Goal: Obtain resource: Download file/media

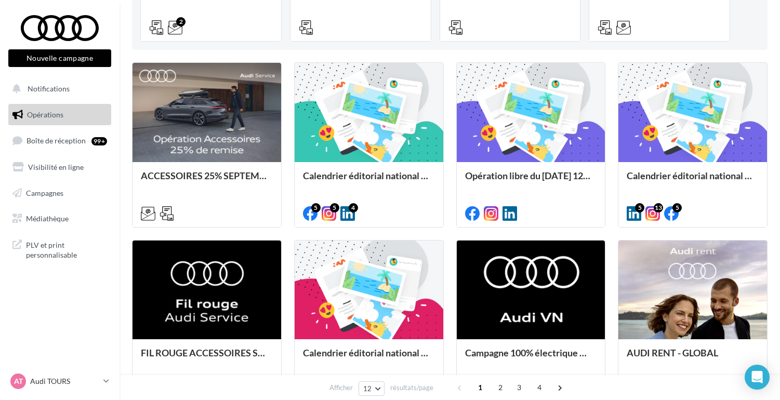
scroll to position [29, 0]
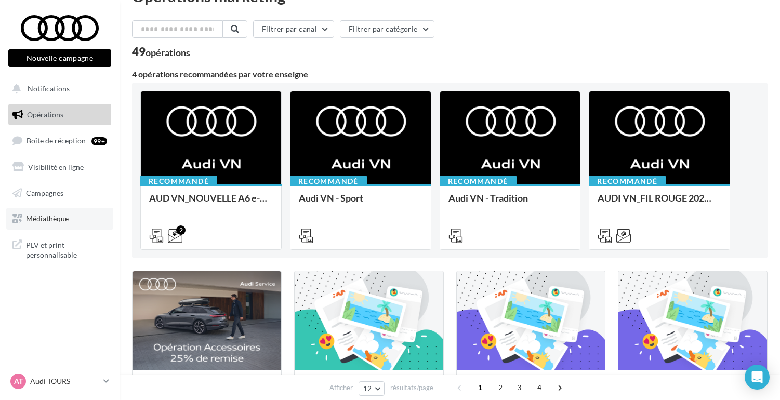
click at [47, 215] on span "Médiathèque" at bounding box center [47, 218] width 43 height 9
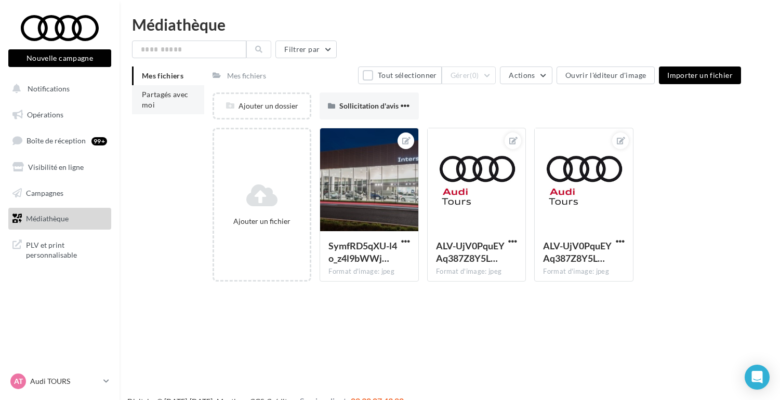
click at [149, 92] on span "Partagés avec moi" at bounding box center [165, 99] width 47 height 19
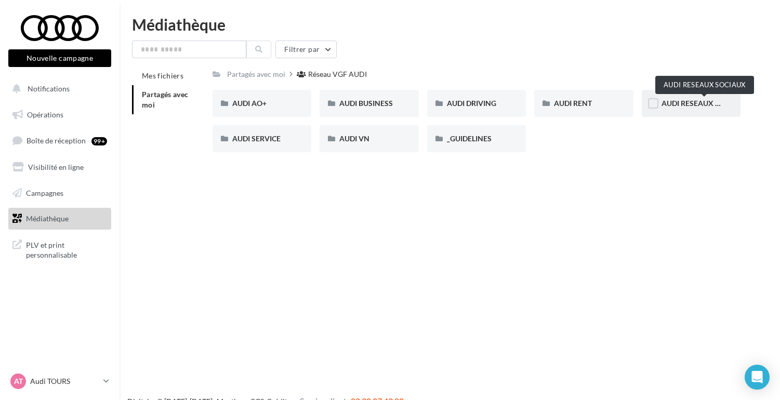
click at [683, 101] on span "AUDI RESEAUX SOCIAUX" at bounding box center [704, 103] width 86 height 9
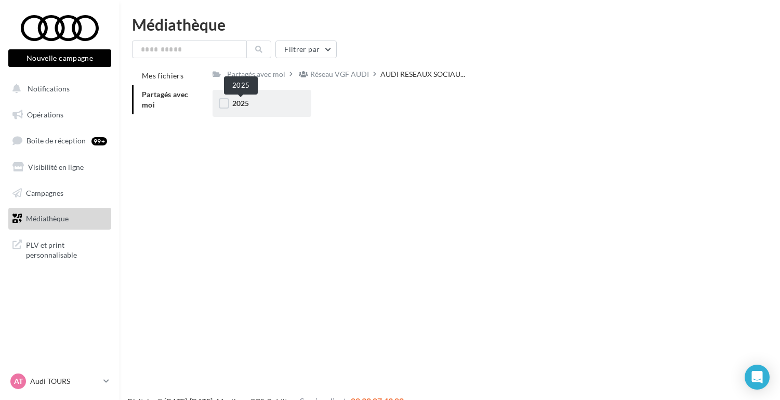
click at [245, 110] on div "2025" at bounding box center [262, 103] width 99 height 27
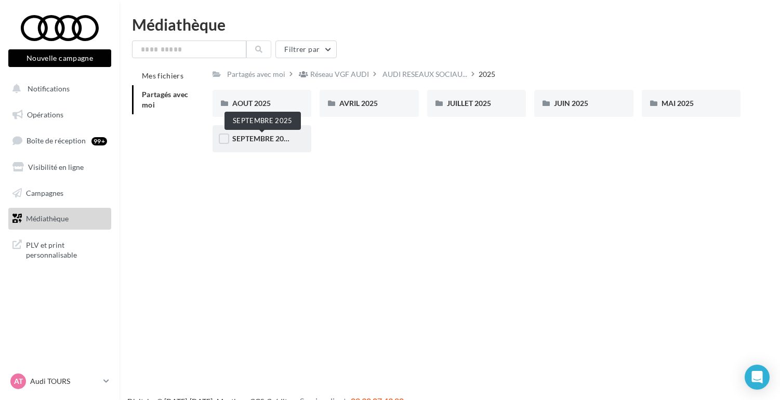
click at [250, 140] on span "SEPTEMBRE 2025" at bounding box center [262, 138] width 60 height 9
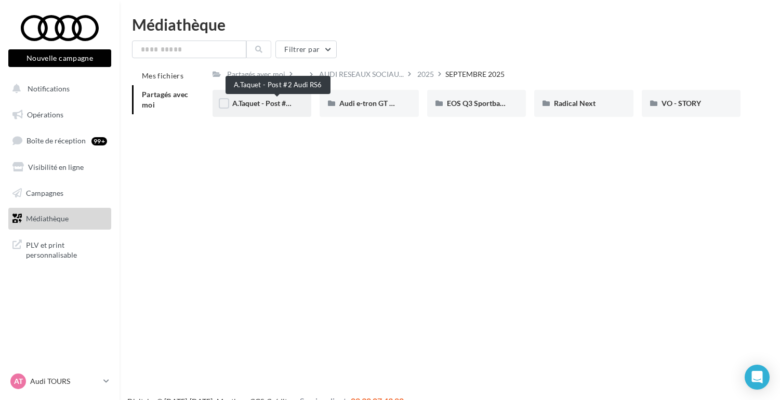
click at [247, 105] on span "A.Taquet - Post #2 Audi RS6" at bounding box center [276, 103] width 89 height 9
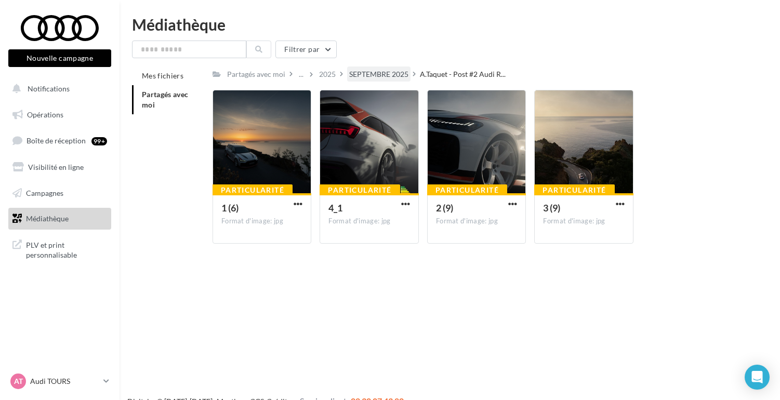
click at [381, 74] on div "SEPTEMBRE 2025" at bounding box center [378, 74] width 59 height 10
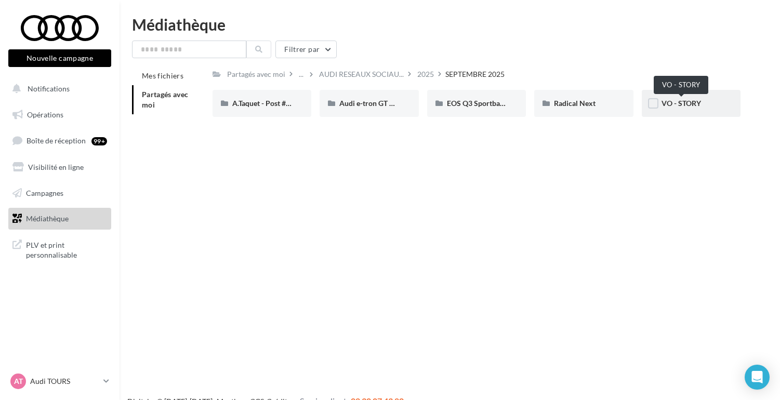
click at [690, 104] on span "VO - STORY" at bounding box center [680, 103] width 39 height 9
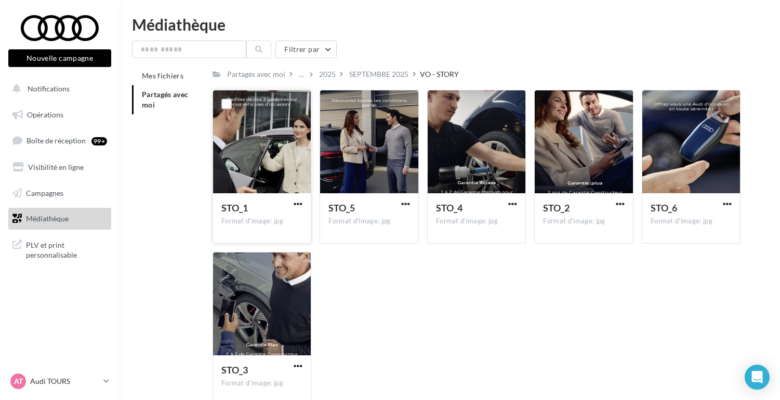
click at [262, 137] on div at bounding box center [262, 142] width 98 height 104
click at [228, 107] on label at bounding box center [226, 104] width 10 height 10
click at [334, 103] on label at bounding box center [333, 104] width 10 height 10
click at [442, 103] on label at bounding box center [441, 104] width 10 height 10
click at [548, 103] on label at bounding box center [548, 104] width 10 height 10
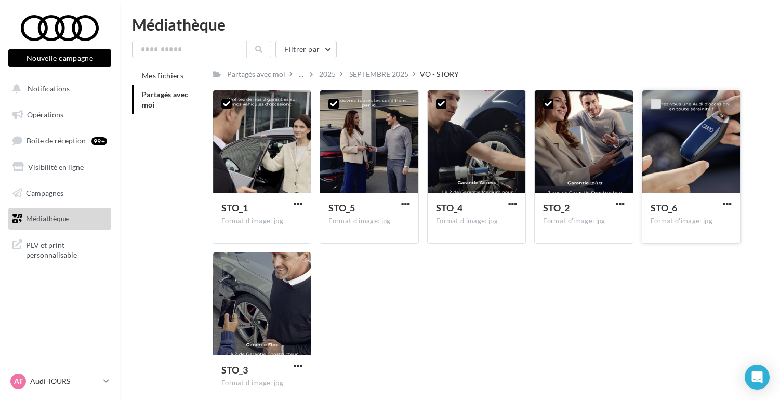
click at [654, 103] on label at bounding box center [656, 104] width 10 height 10
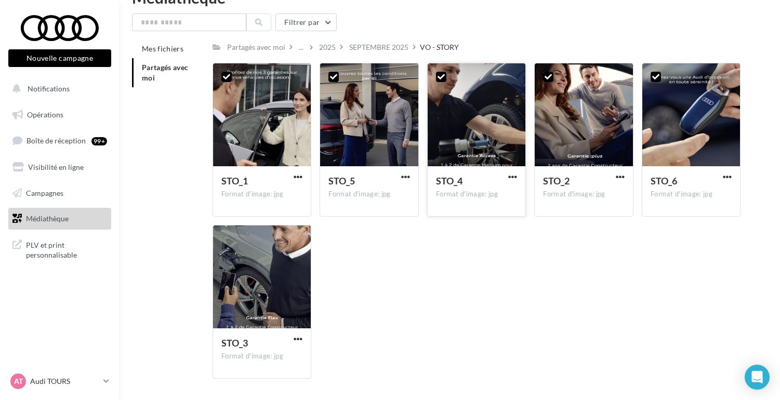
scroll to position [59, 0]
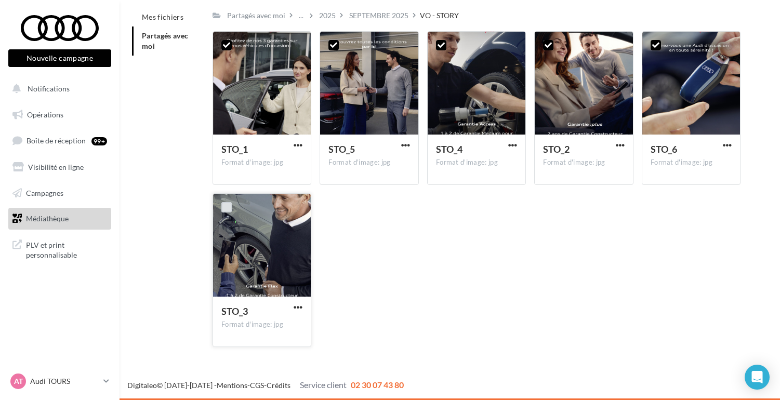
click at [229, 209] on label at bounding box center [226, 207] width 10 height 10
click at [297, 308] on span "button" at bounding box center [298, 307] width 9 height 9
click at [280, 328] on button "Télécharger" at bounding box center [253, 327] width 104 height 27
click at [187, 158] on div "Mes fichiers Partagés avec moi Partagés avec moi ... 2025 [DATE] VO - STORY Rs …" at bounding box center [454, 182] width 644 height 348
click at [299, 145] on span "button" at bounding box center [298, 145] width 9 height 9
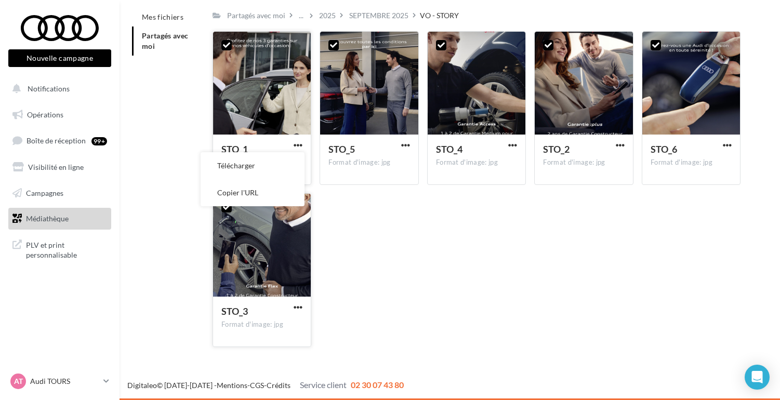
click at [230, 46] on label at bounding box center [226, 45] width 10 height 10
click at [388, 15] on div "SEPTEMBRE 2025" at bounding box center [378, 15] width 59 height 10
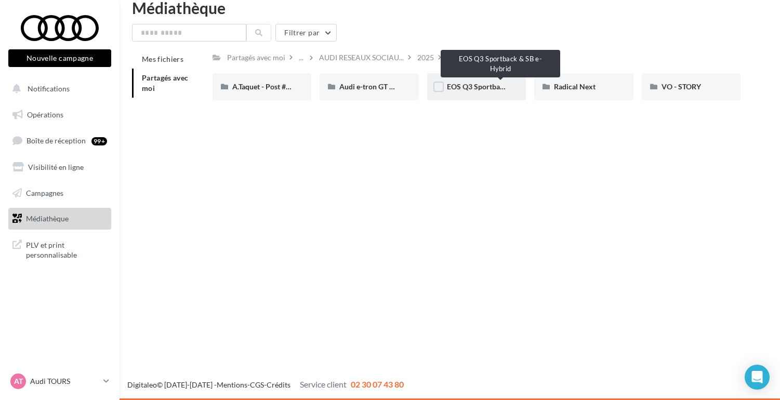
click at [484, 87] on span "EOS Q3 Sportback & SB e-Hybrid" at bounding box center [501, 86] width 109 height 9
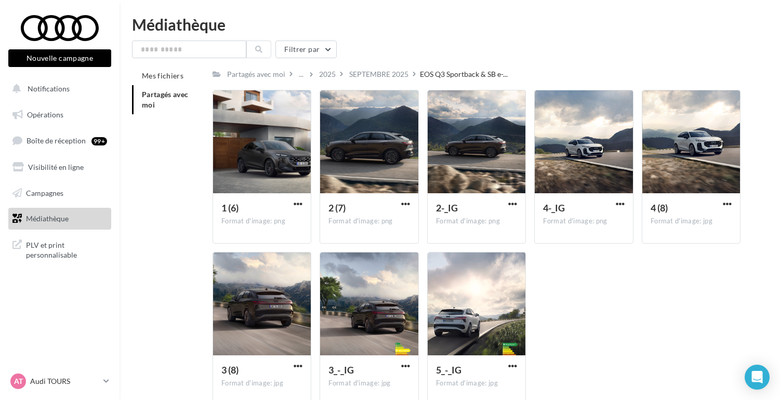
click at [306, 73] on div "..." at bounding box center [303, 74] width 13 height 15
click at [300, 75] on div "..." at bounding box center [301, 74] width 9 height 15
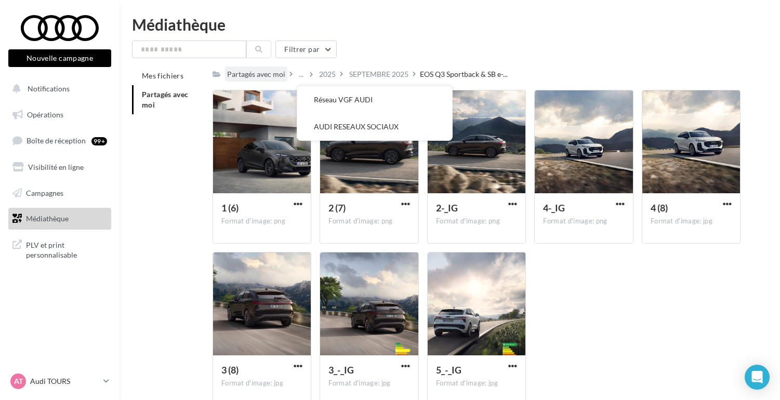
click at [264, 79] on div "Partagés avec moi" at bounding box center [256, 74] width 58 height 10
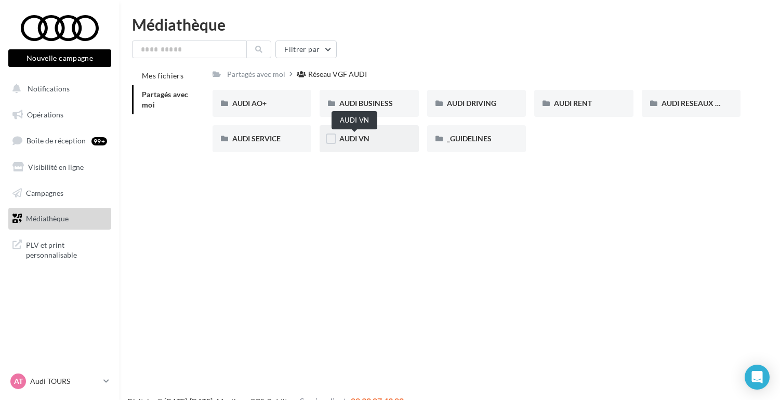
click at [359, 139] on span "AUDI VN" at bounding box center [354, 138] width 30 height 9
